Goal: Answer question/provide support: Share knowledge or assist other users

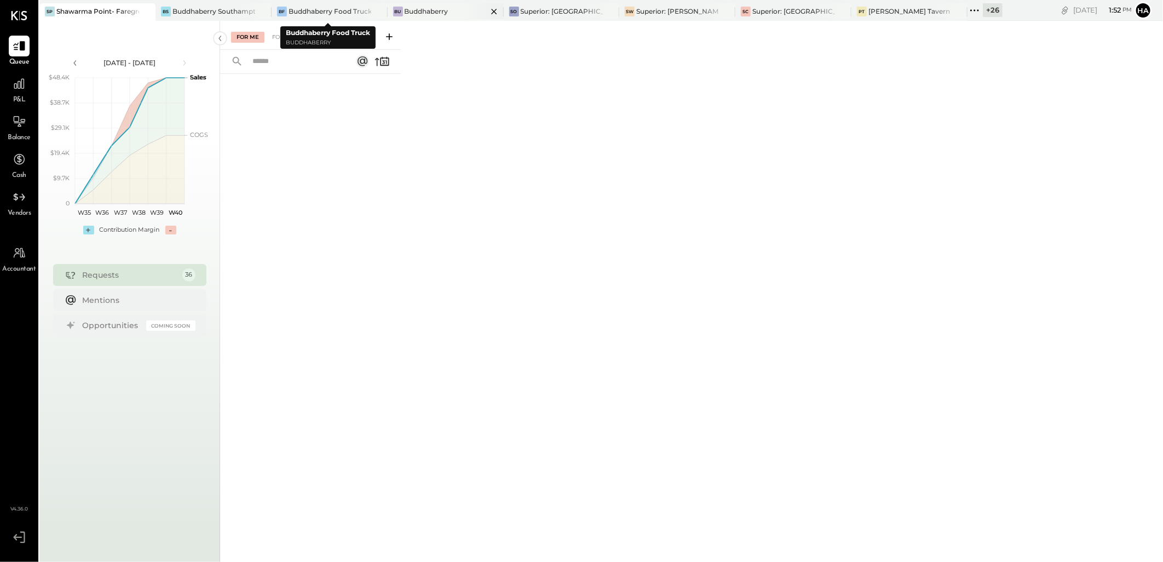
click at [409, 7] on div "Buddhaberry" at bounding box center [427, 11] width 44 height 9
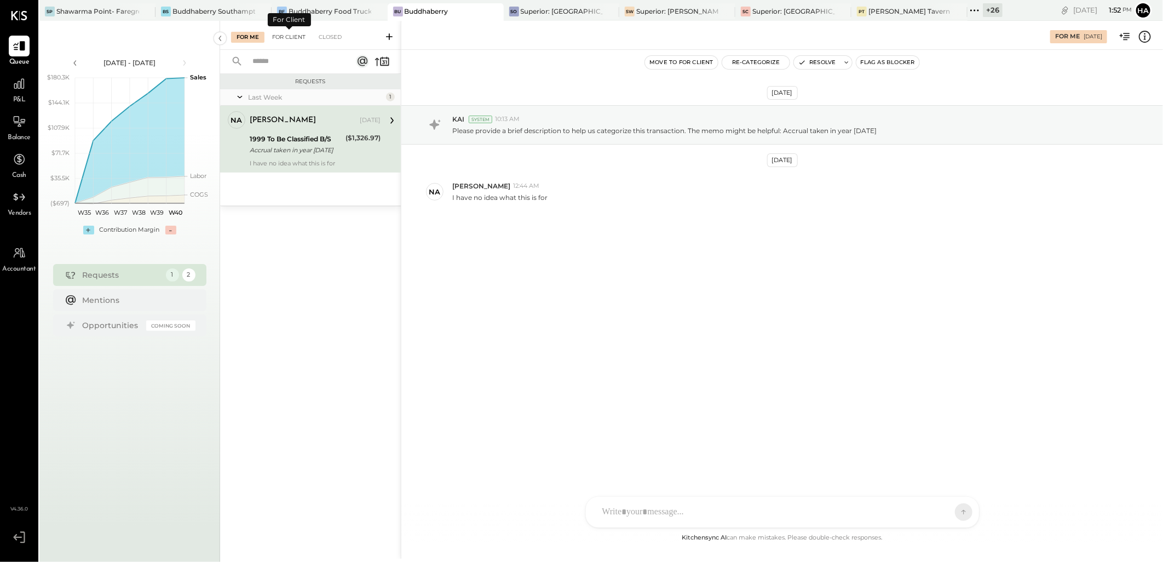
click at [288, 36] on div "For Client" at bounding box center [289, 37] width 44 height 11
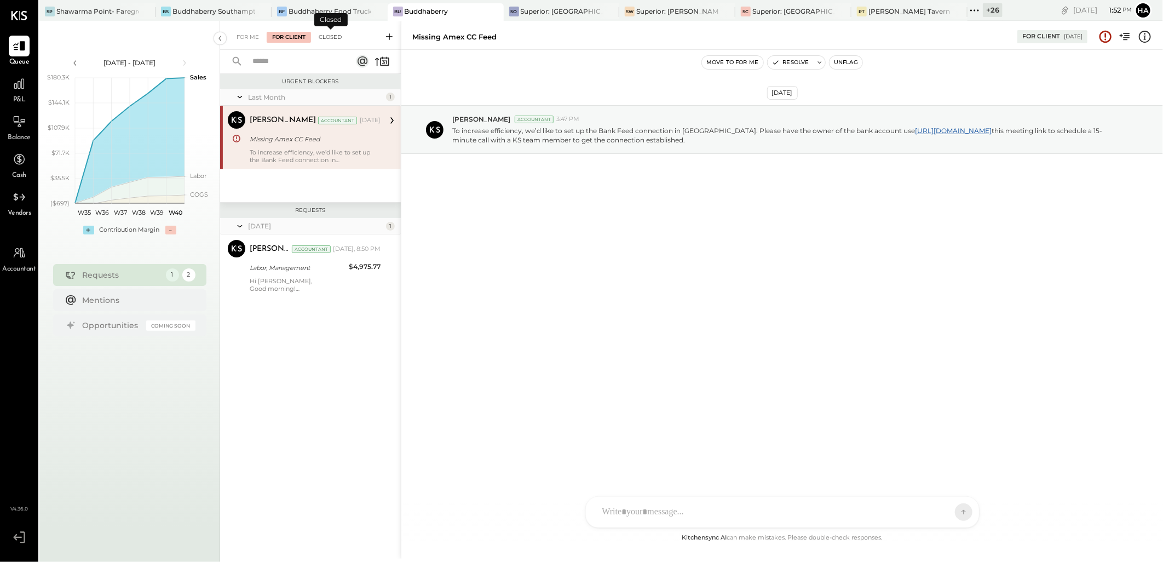
click at [335, 36] on div "Closed" at bounding box center [330, 37] width 34 height 11
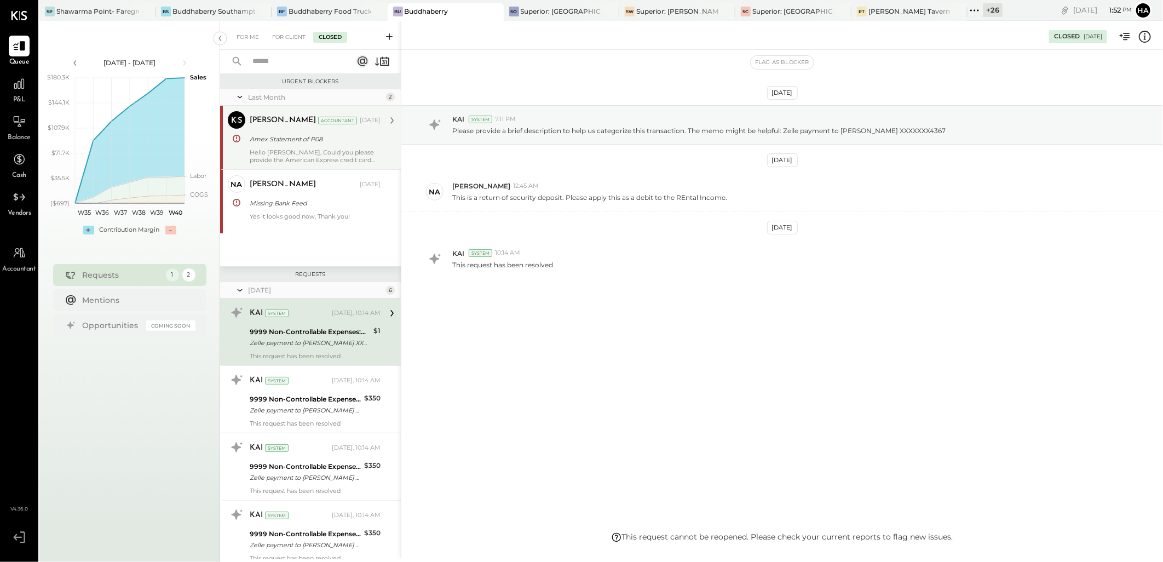
click at [326, 150] on div "Hello [PERSON_NAME], Could you please provide the American Express credit card …" at bounding box center [315, 155] width 131 height 15
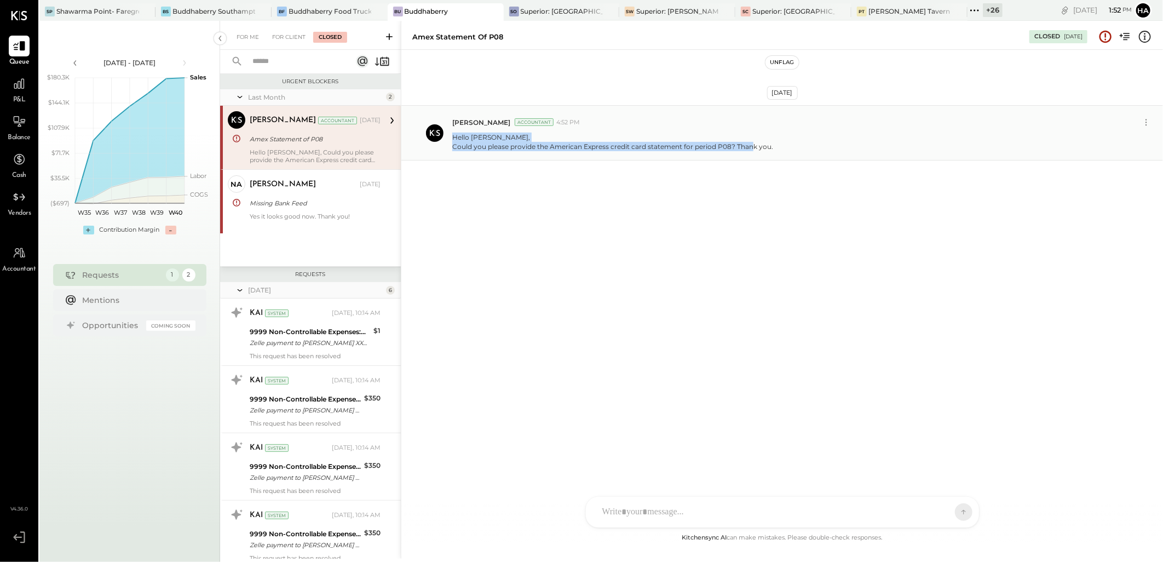
drag, startPoint x: 770, startPoint y: 148, endPoint x: 453, endPoint y: 134, distance: 317.3
click at [453, 134] on p "Hello [PERSON_NAME], Could you please provide the American Express credit card …" at bounding box center [612, 142] width 321 height 19
click at [1142, 122] on icon at bounding box center [1146, 122] width 11 height 11
click at [1119, 140] on button "Edit Message" at bounding box center [1119, 141] width 70 height 18
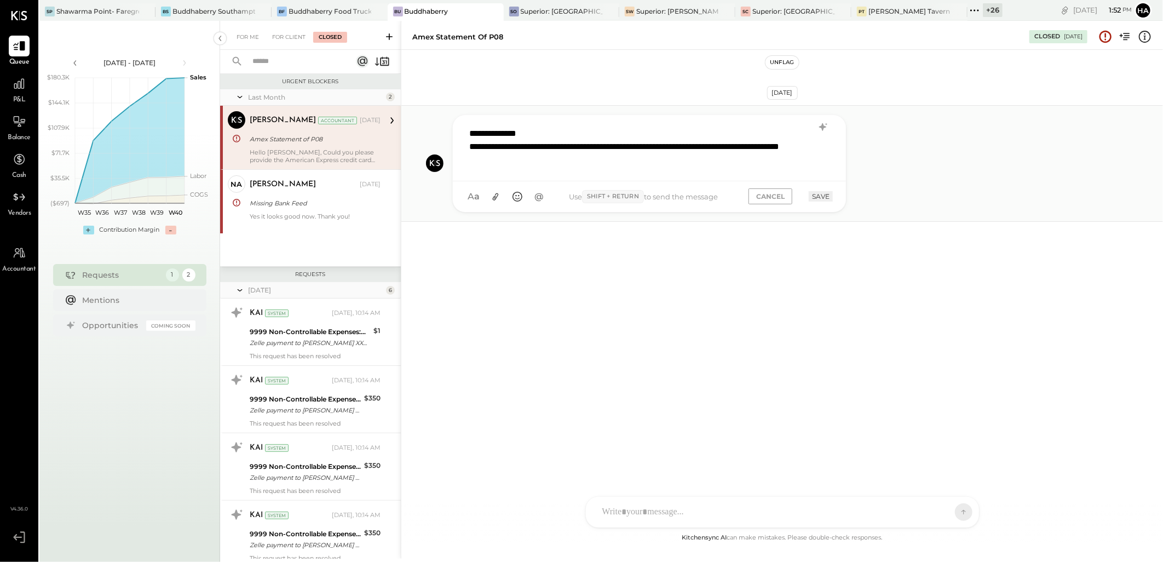
click at [598, 162] on div "**********" at bounding box center [649, 147] width 371 height 50
copy div "**********"
click at [571, 332] on div "**********" at bounding box center [782, 290] width 762 height 481
click at [336, 139] on div "Amex Statement of P08" at bounding box center [314, 139] width 128 height 11
click at [769, 193] on button "CANCEL" at bounding box center [770, 196] width 44 height 16
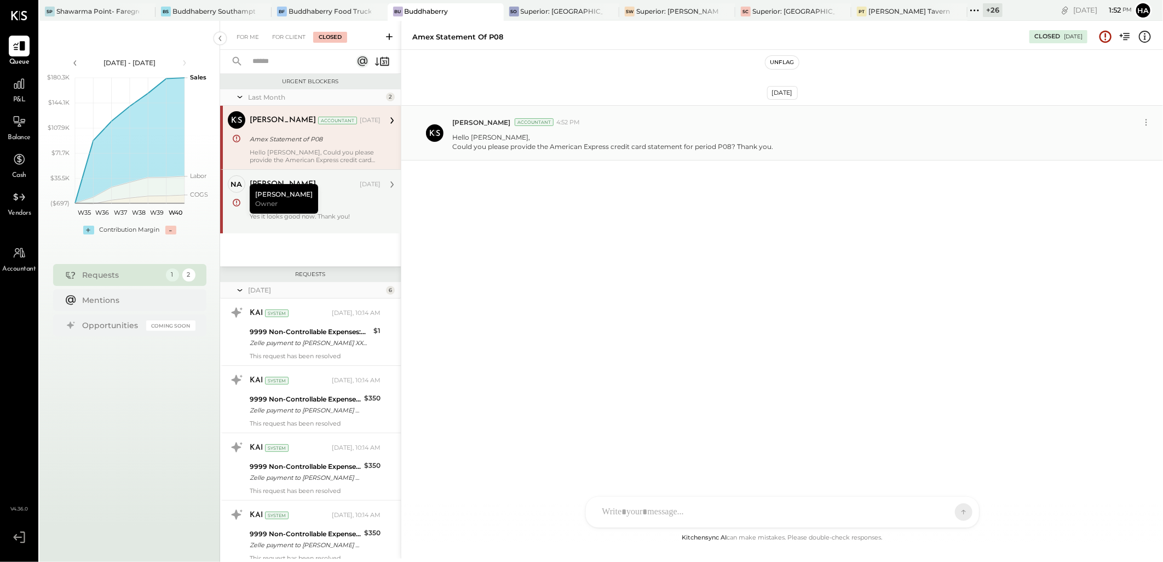
click at [310, 201] on div "Missing Bank Feed" at bounding box center [314, 203] width 128 height 11
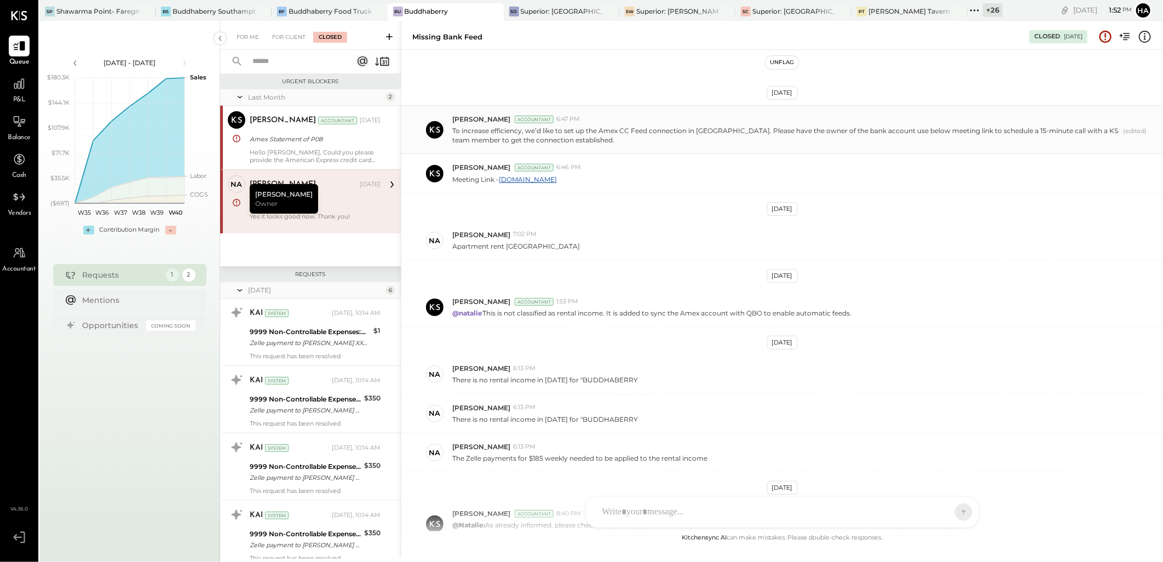
scroll to position [176, 0]
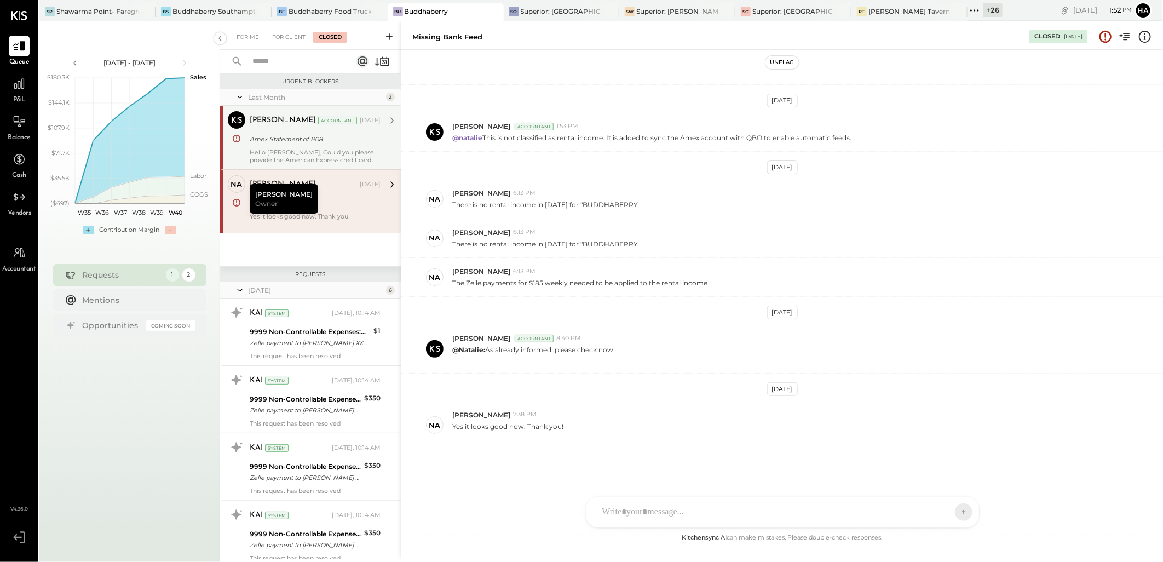
click at [312, 142] on div "Amex Statement of P08" at bounding box center [314, 139] width 128 height 11
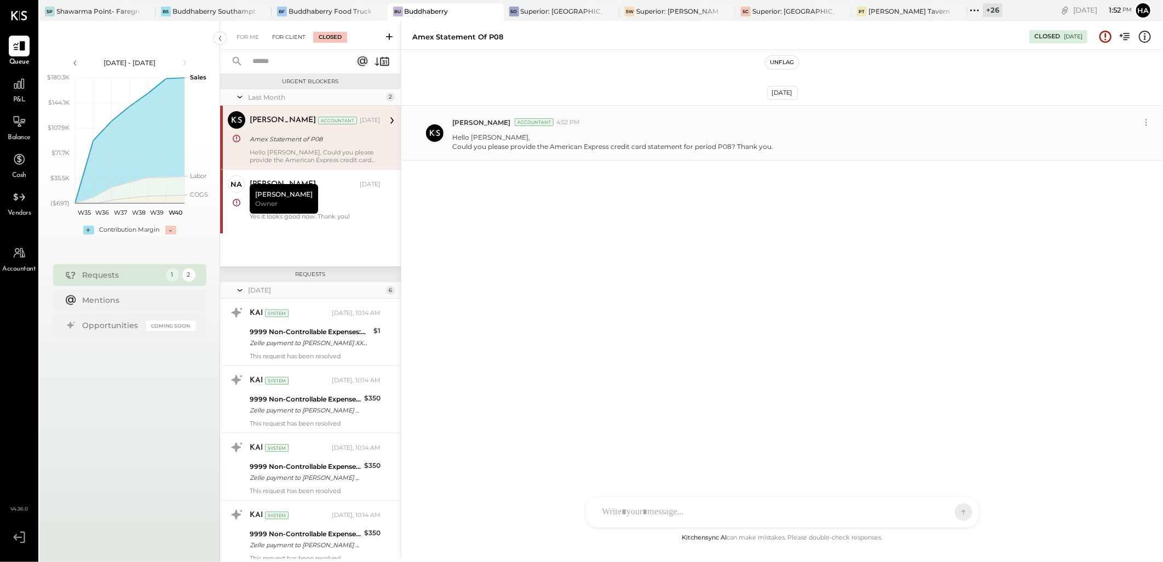
click at [278, 37] on div "For Client" at bounding box center [289, 37] width 44 height 11
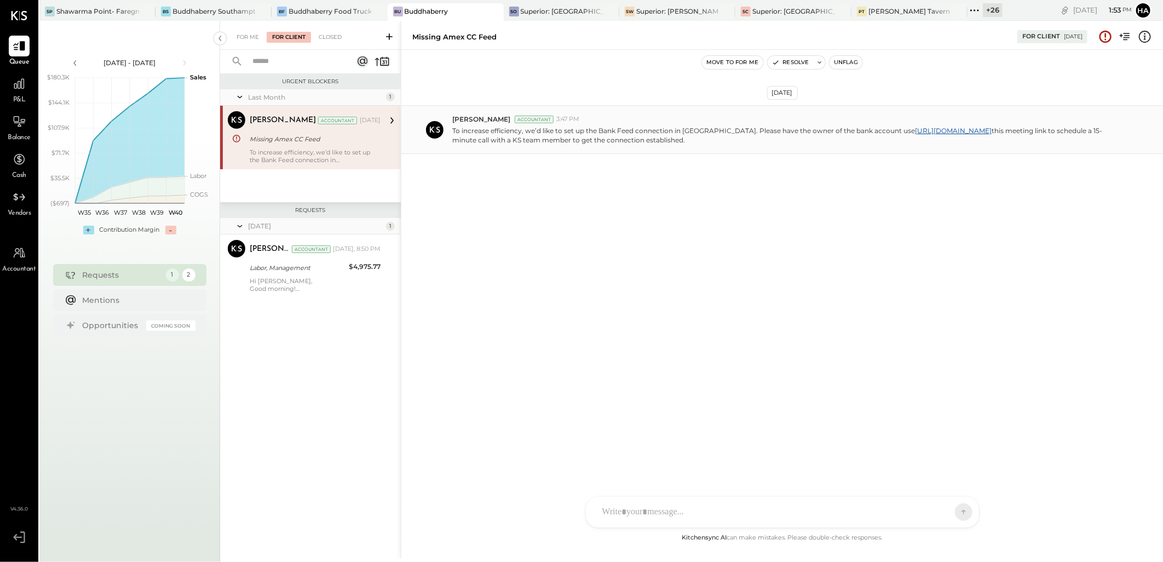
click at [316, 141] on div "Missing Amex CC Feed" at bounding box center [314, 139] width 128 height 11
click at [391, 34] on icon at bounding box center [389, 36] width 11 height 11
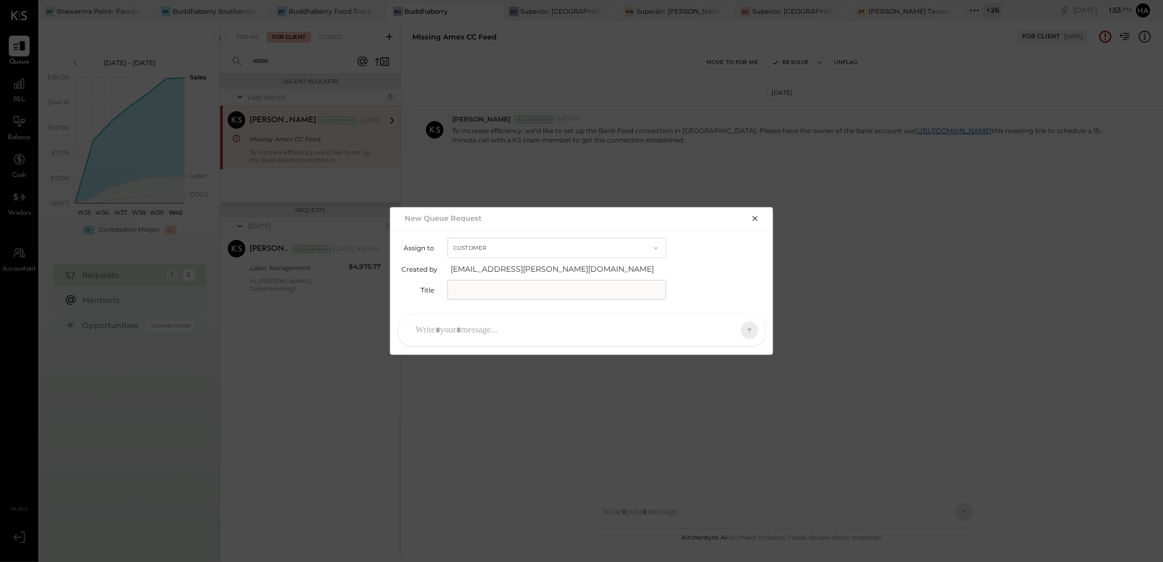
click at [538, 247] on button "Customer" at bounding box center [556, 248] width 219 height 20
click at [538, 247] on div "Customer" at bounding box center [557, 248] width 218 height 20
click at [492, 293] on input "text" at bounding box center [556, 290] width 219 height 20
type input "**********"
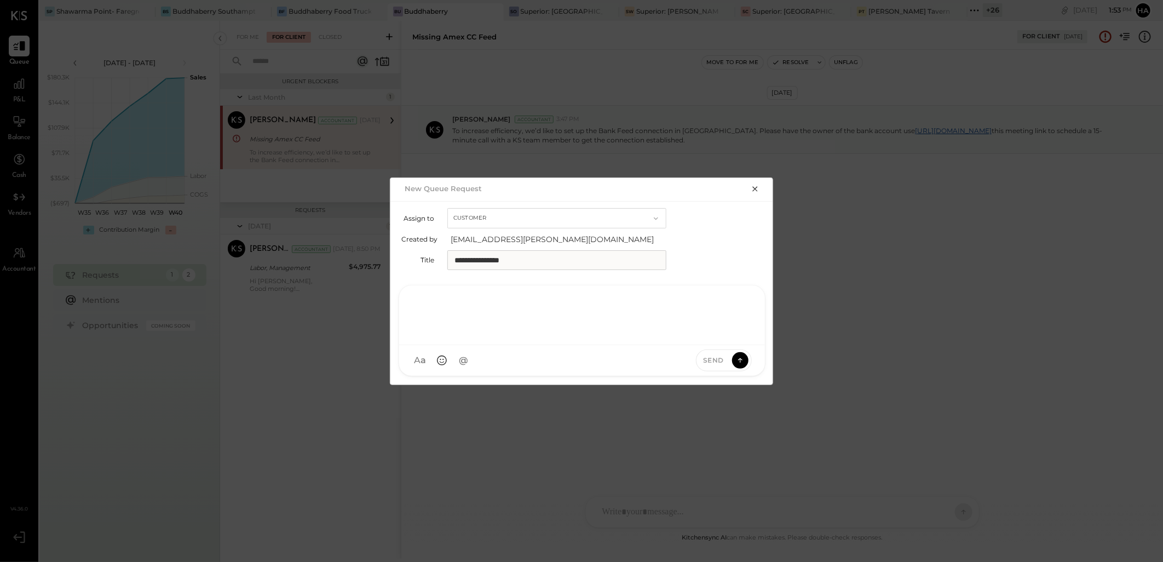
click at [501, 331] on div at bounding box center [582, 314] width 344 height 44
paste div
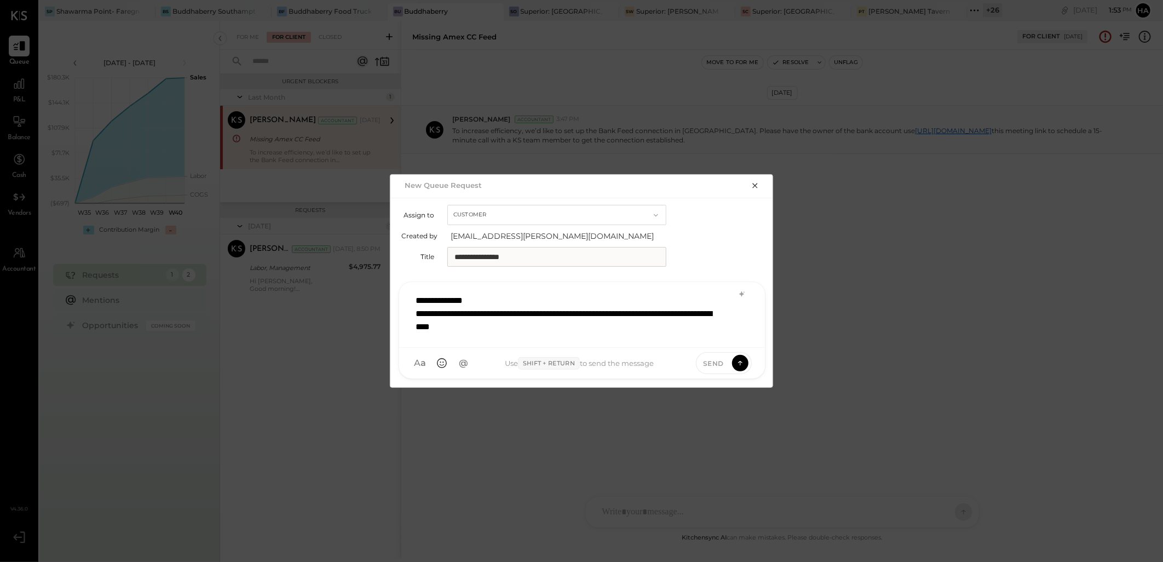
click at [480, 326] on div "**********" at bounding box center [582, 314] width 344 height 50
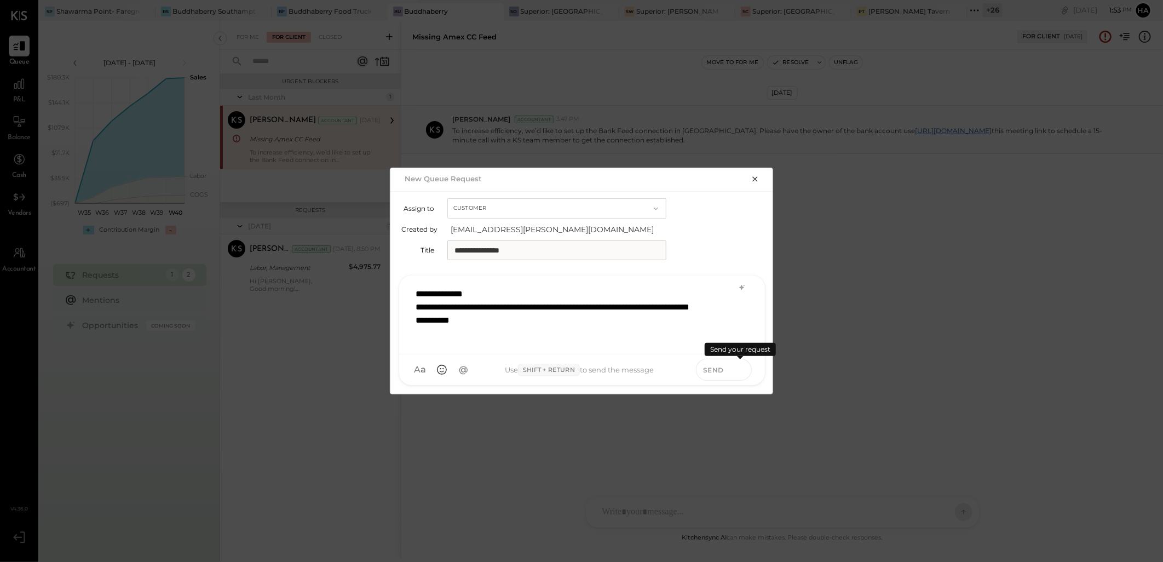
click at [738, 367] on icon at bounding box center [740, 369] width 10 height 11
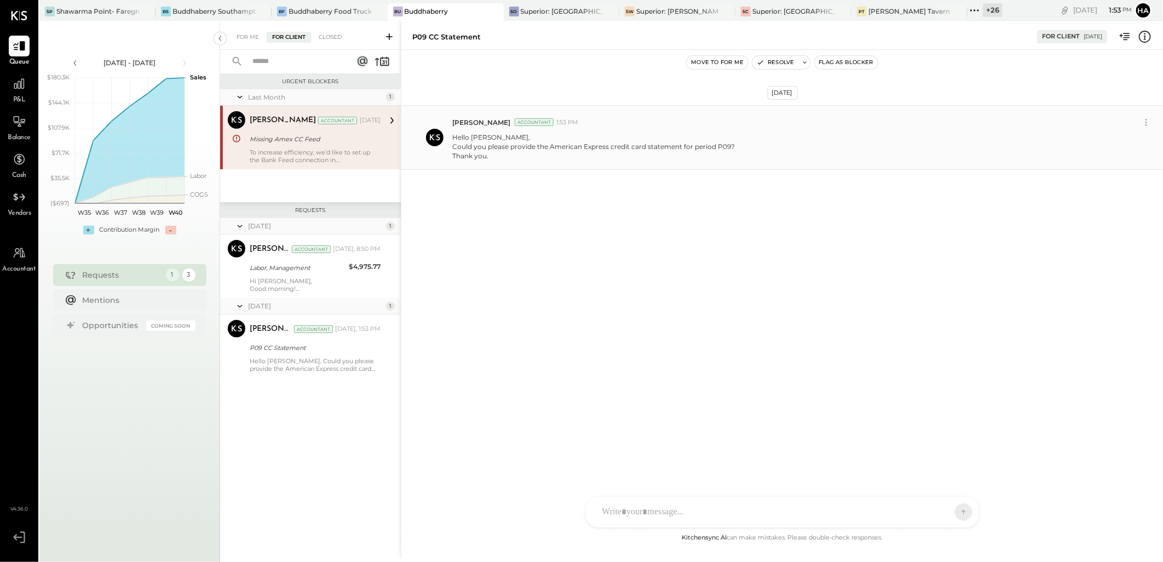
click at [849, 61] on button "Flag as Blocker" at bounding box center [846, 62] width 63 height 13
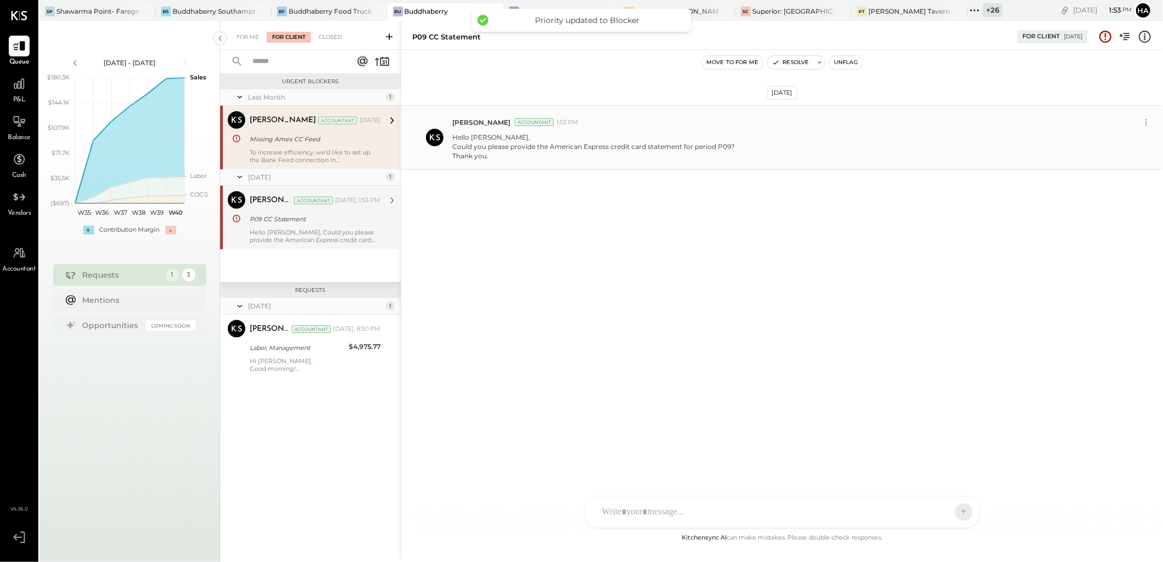
click at [319, 221] on div "P09 CC Statement" at bounding box center [314, 219] width 128 height 11
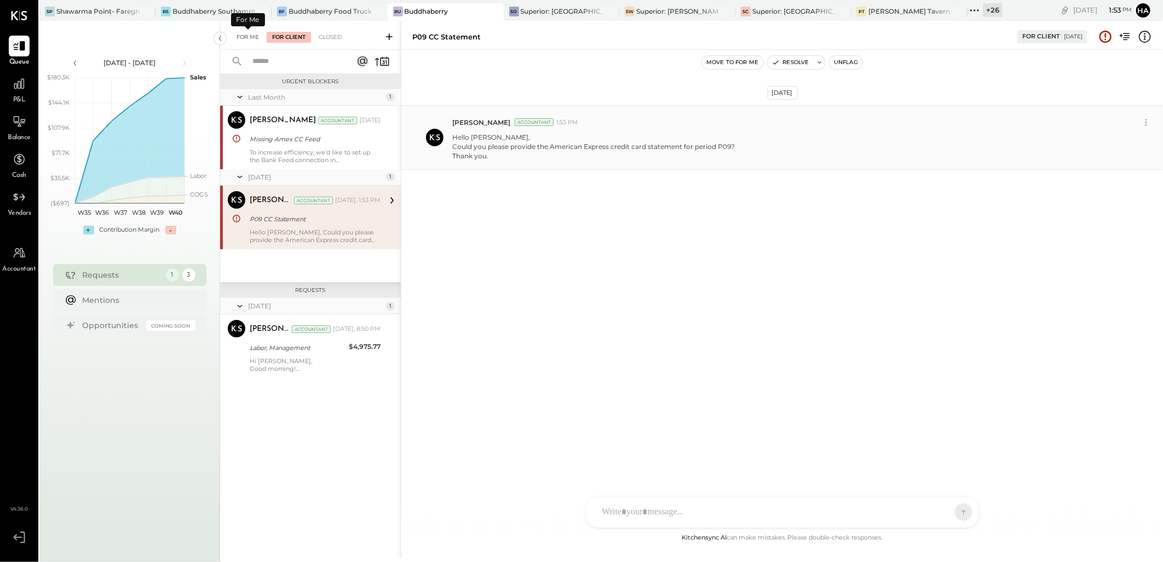
click at [247, 37] on div "For Me" at bounding box center [247, 37] width 33 height 11
